Goal: Information Seeking & Learning: Learn about a topic

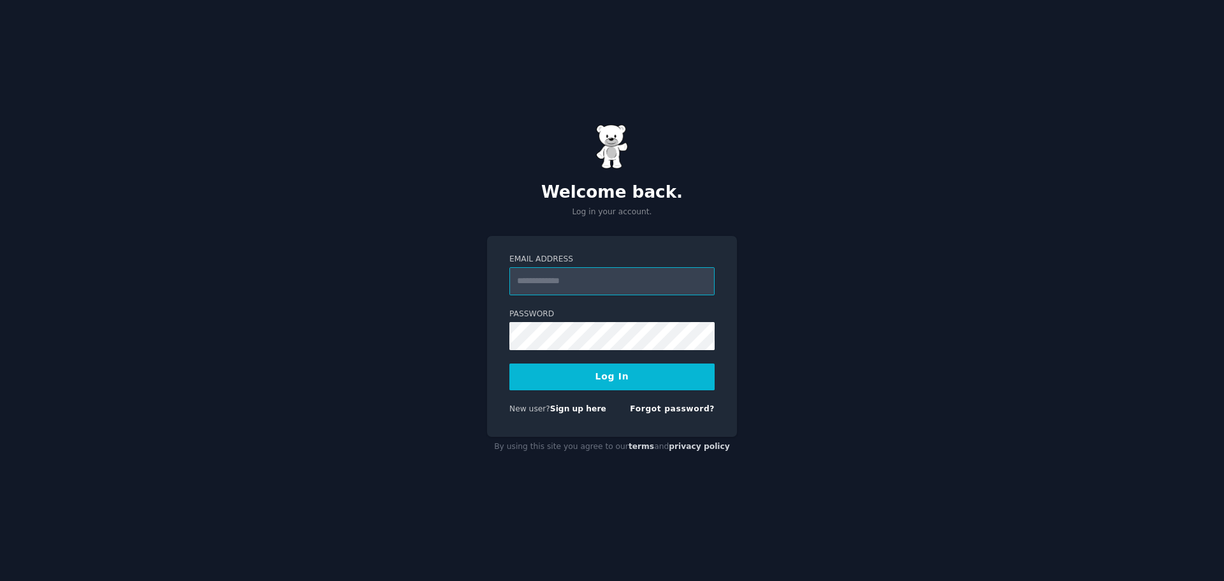
click at [613, 280] on input "Email Address" at bounding box center [611, 281] width 205 height 28
type input "**********"
click at [509, 363] on button "Log In" at bounding box center [611, 376] width 205 height 27
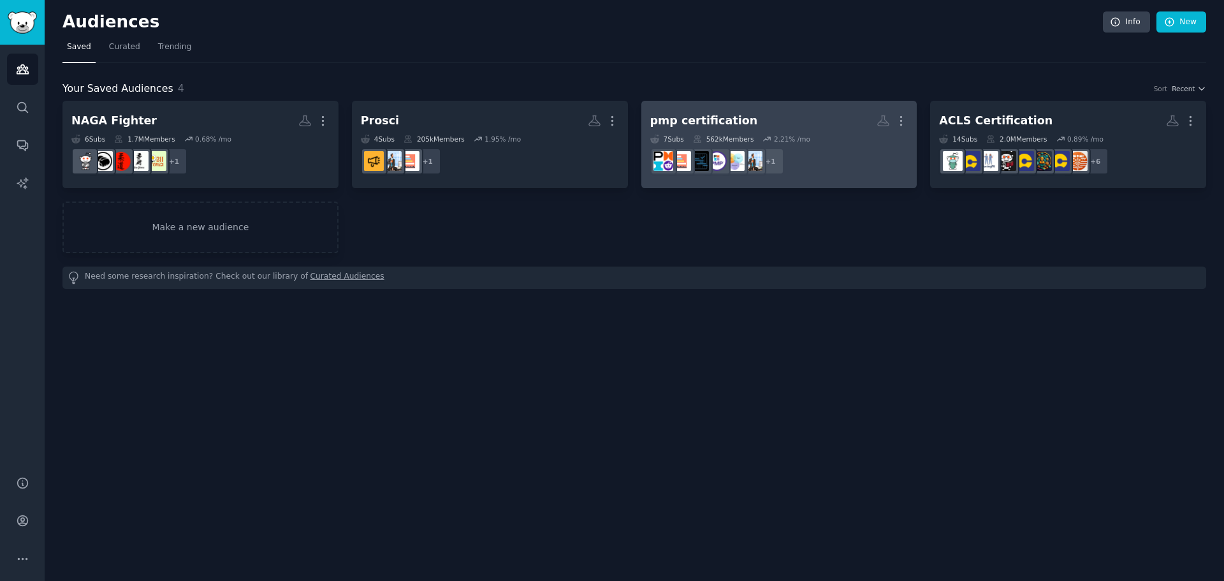
click at [703, 117] on div "pmp certification" at bounding box center [704, 121] width 108 height 16
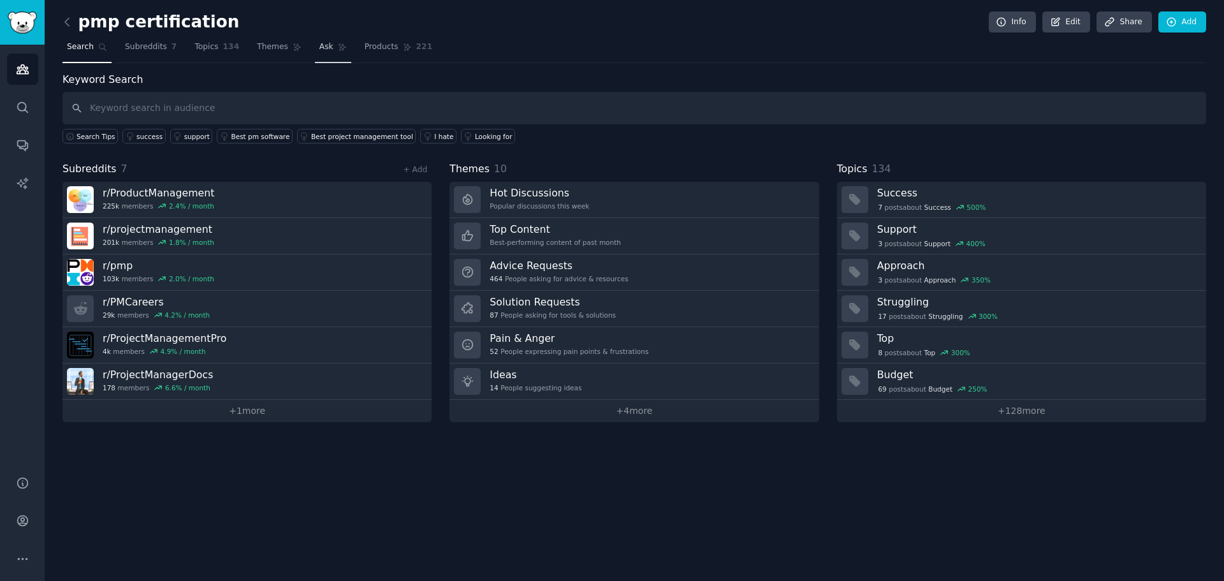
click at [319, 45] on span "Ask" at bounding box center [326, 46] width 14 height 11
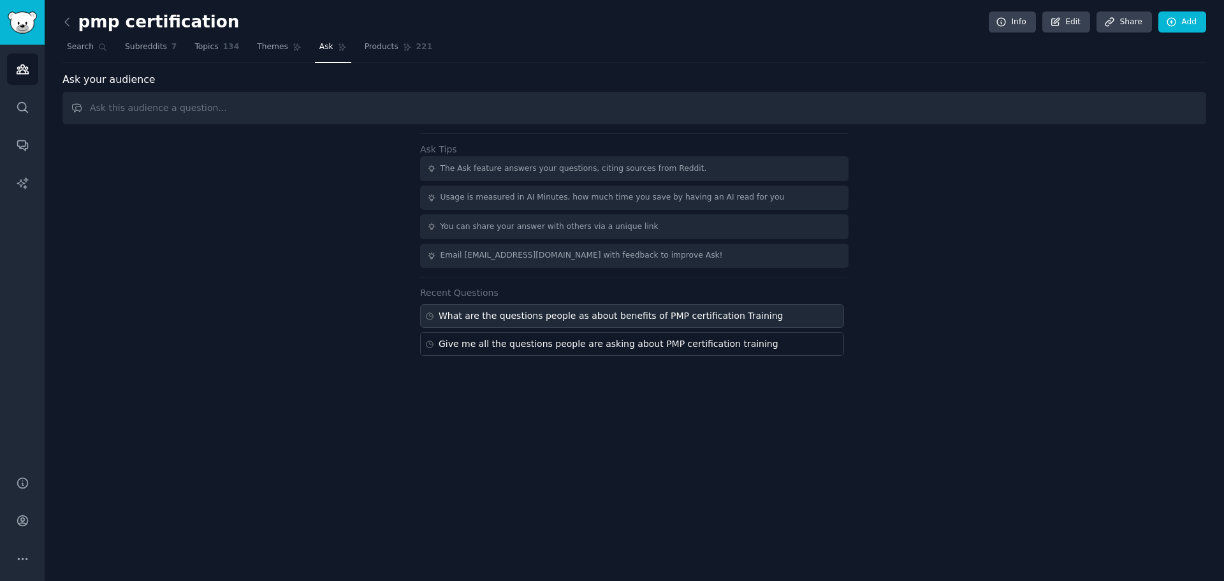
click at [650, 316] on div "What are the questions people as about benefits of PMP certification Training" at bounding box center [611, 315] width 345 height 13
type input "What are the questions people as about benefits of PMP certification Training"
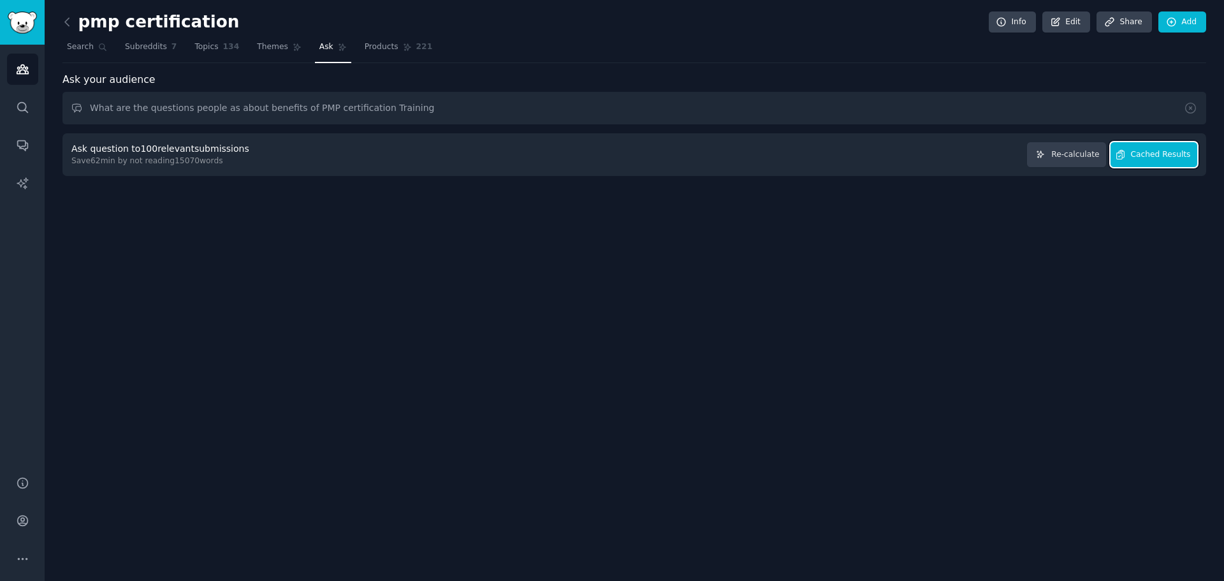
click at [1147, 155] on span "Cached Results" at bounding box center [1161, 154] width 60 height 11
